Goal: Task Accomplishment & Management: Manage account settings

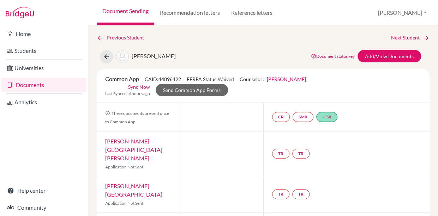
click at [48, 84] on link "Documents" at bounding box center [43, 85] width 85 height 14
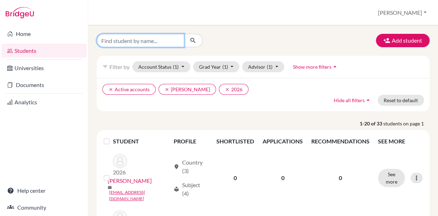
click at [128, 41] on input "Find student by name..." at bounding box center [141, 40] width 88 height 13
type input "rabie"
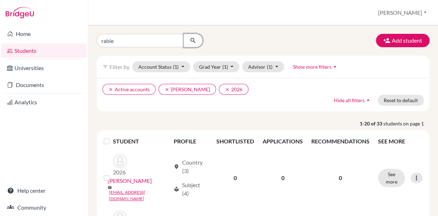
click at [194, 40] on icon "submit" at bounding box center [193, 40] width 7 height 7
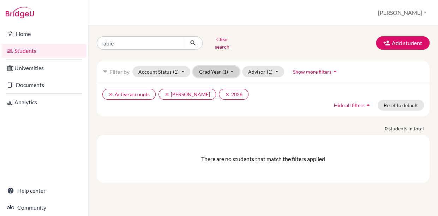
click at [218, 67] on button "Grad Year (1)" at bounding box center [216, 71] width 47 height 11
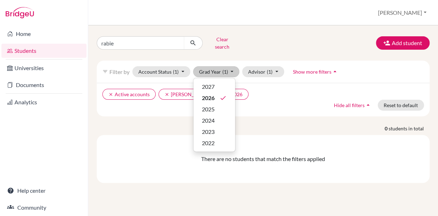
click at [267, 39] on div "rabie Clear search Add student" at bounding box center [263, 43] width 344 height 18
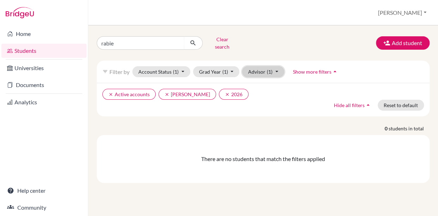
click at [268, 69] on span "(1)" at bounding box center [270, 72] width 6 height 6
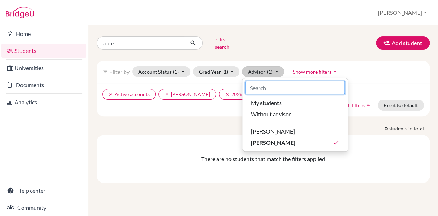
click at [259, 84] on input at bounding box center [295, 87] width 100 height 13
click at [194, 111] on div "clear Active accounts clear Naro, Mitch clear 2026 Hide all filters arrow_drop_…" at bounding box center [263, 100] width 333 height 34
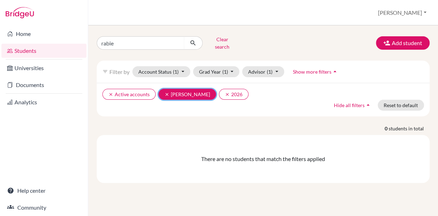
click at [165, 92] on icon "clear" at bounding box center [167, 94] width 5 height 5
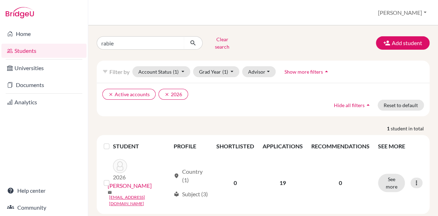
scroll to position [1, 0]
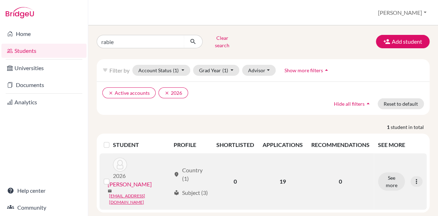
click at [131, 182] on link "[PERSON_NAME]" at bounding box center [130, 184] width 44 height 8
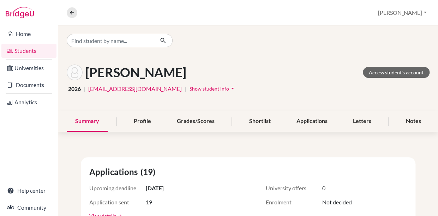
click at [203, 88] on span "Show student info" at bounding box center [210, 89] width 40 height 6
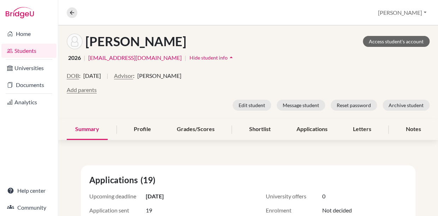
scroll to position [26, 0]
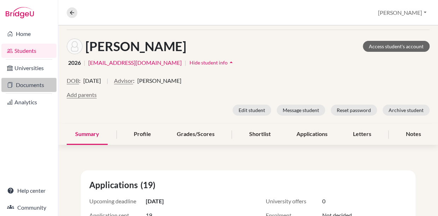
click at [38, 85] on link "Documents" at bounding box center [28, 85] width 55 height 14
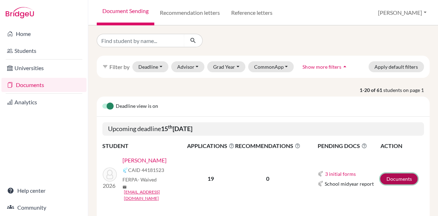
click at [397, 176] on link "Documents" at bounding box center [398, 179] width 37 height 11
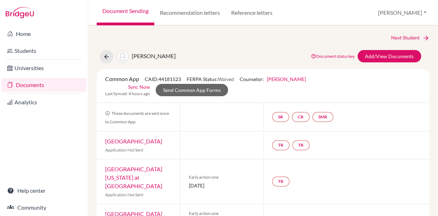
click at [279, 79] on link "Mitch Naro" at bounding box center [286, 79] width 39 height 6
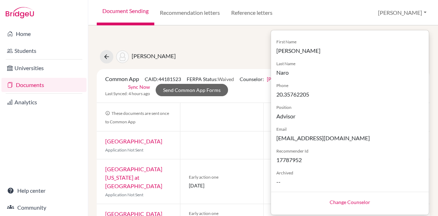
click at [342, 203] on link "Change Counselor" at bounding box center [350, 203] width 41 height 6
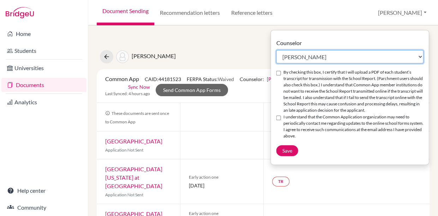
select select "195736"
click option "[PERSON_NAME]" at bounding box center [0, 0] width 0 height 0
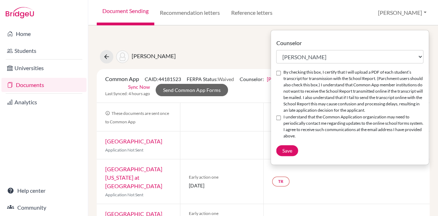
click at [278, 75] on input "By checking this box, I certify that I will upload a PDF of each student’s tran…" at bounding box center [278, 73] width 5 height 5
checkbox input "true"
click at [279, 120] on input "I understand that the Common Application organization may need to periodically …" at bounding box center [278, 118] width 5 height 5
checkbox input "true"
click at [284, 154] on span "Save" at bounding box center [287, 151] width 10 height 6
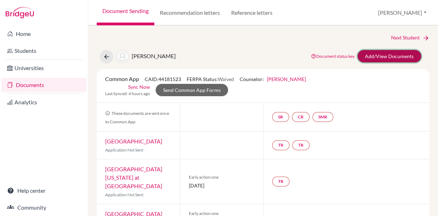
click at [370, 58] on link "Add/View Documents" at bounding box center [390, 56] width 64 height 12
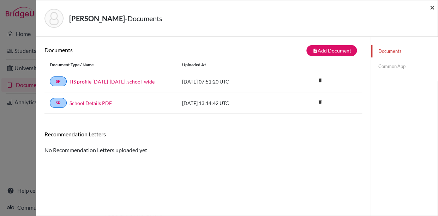
click at [433, 7] on span "×" at bounding box center [432, 7] width 5 height 10
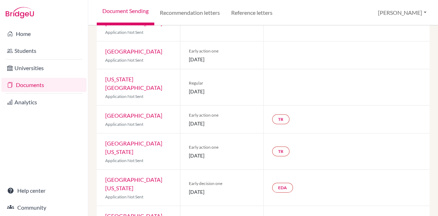
scroll to position [433, 0]
